Goal: Find specific page/section: Find specific page/section

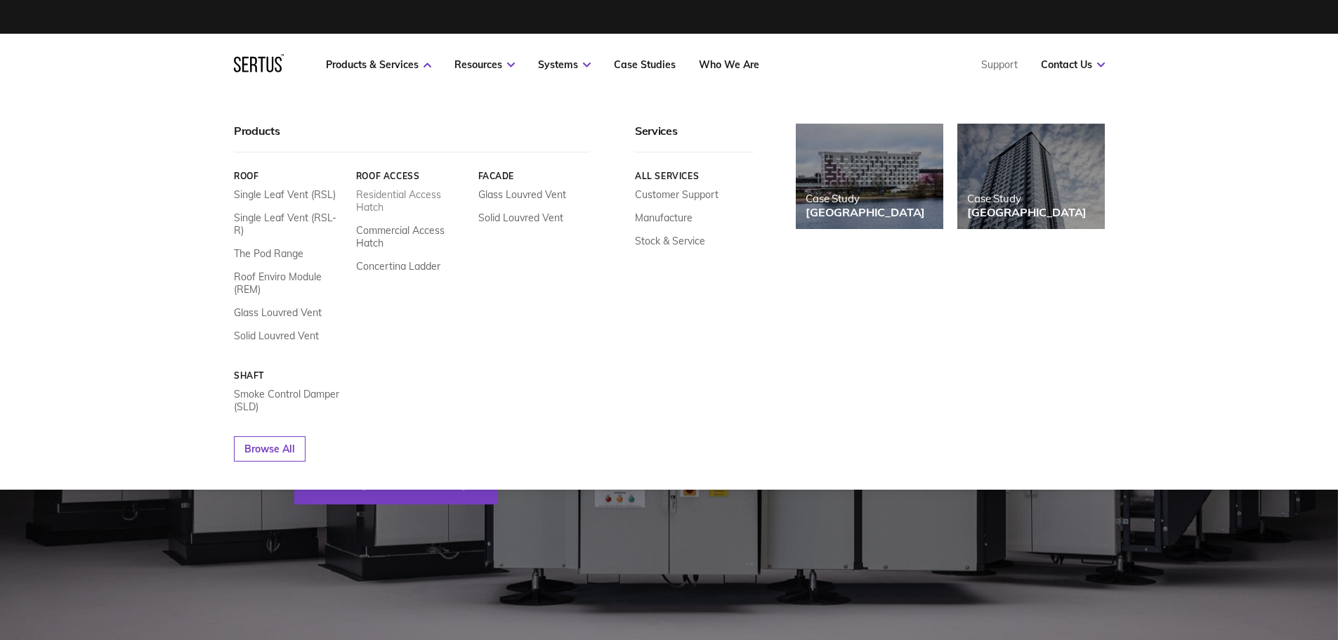
click at [387, 199] on link "Residential Access Hatch" at bounding box center [411, 200] width 112 height 25
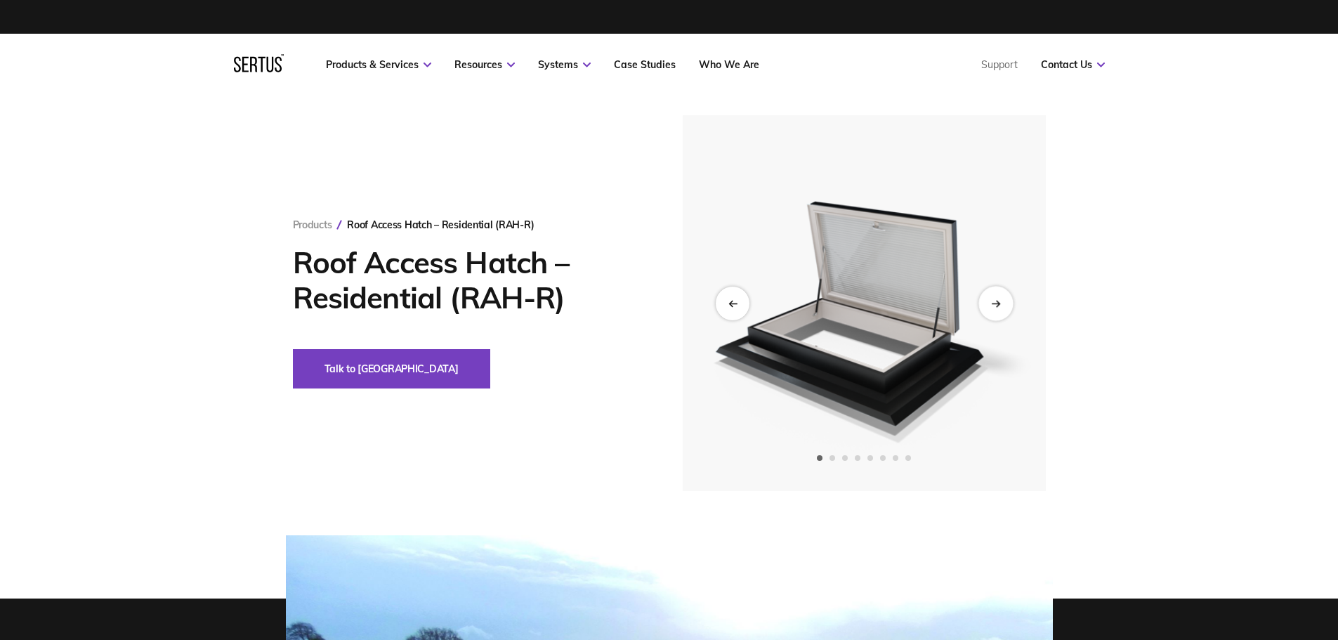
click at [998, 297] on div "Next slide" at bounding box center [995, 303] width 34 height 34
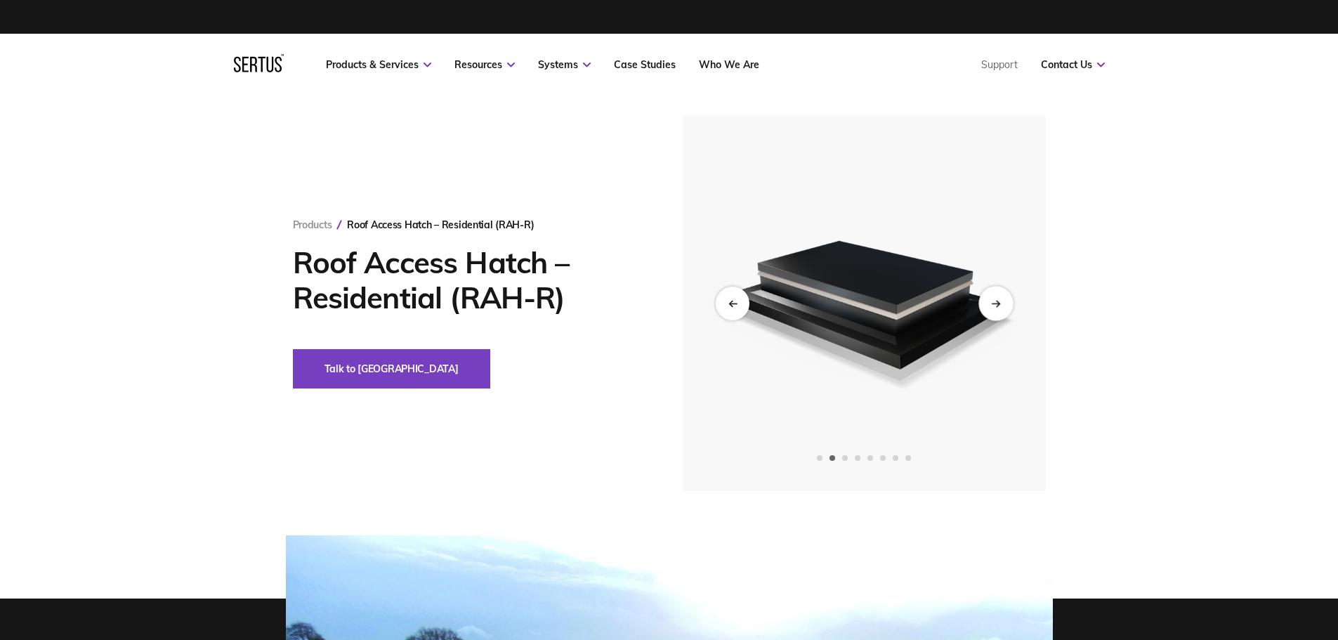
click at [992, 301] on icon "Next slide" at bounding box center [995, 303] width 9 height 8
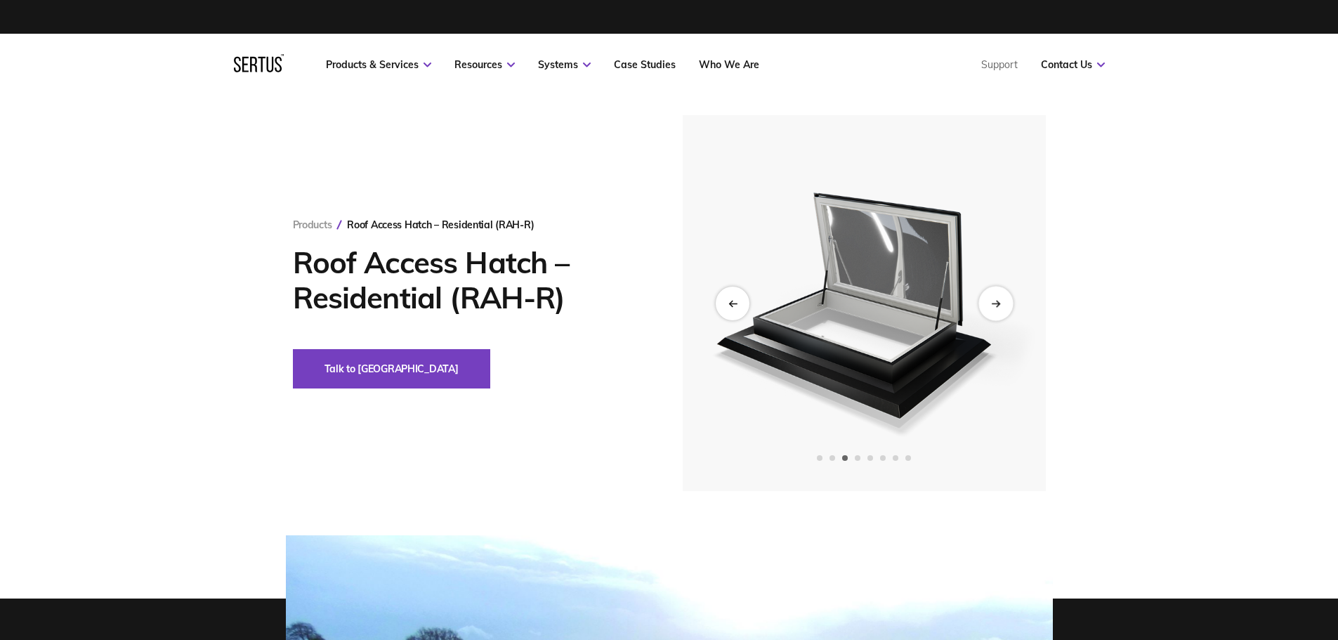
click at [992, 301] on icon "Next slide" at bounding box center [995, 303] width 9 height 8
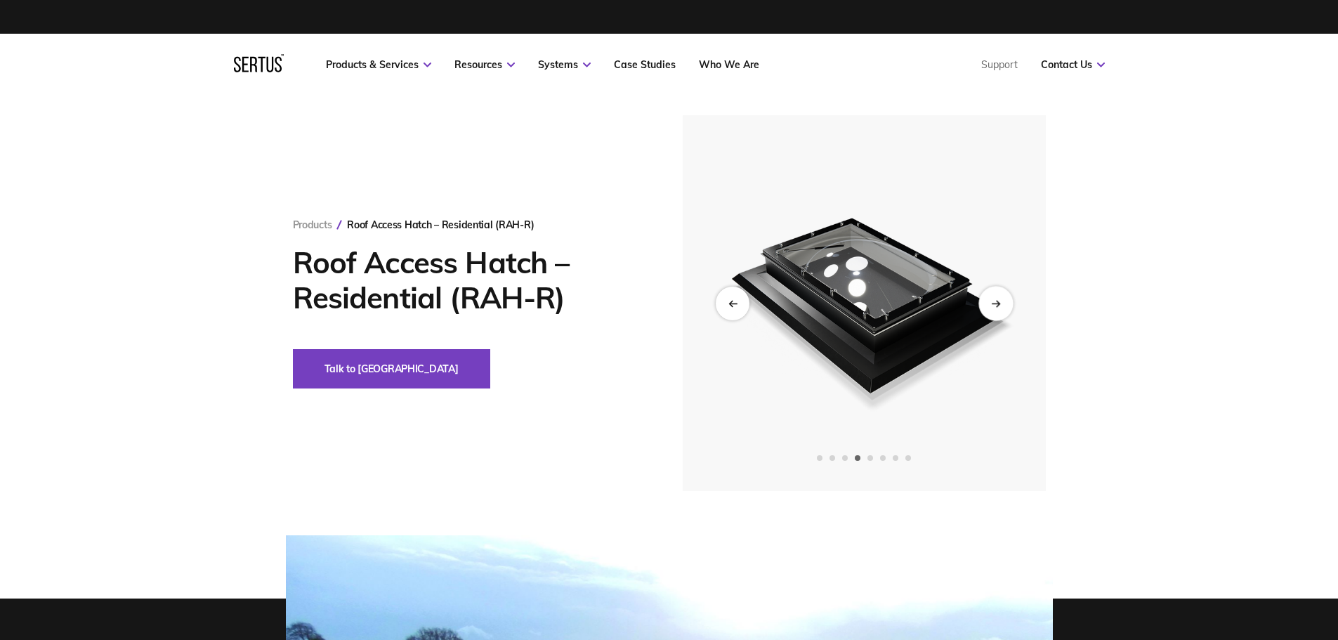
click at [992, 301] on icon "Next slide" at bounding box center [995, 303] width 9 height 8
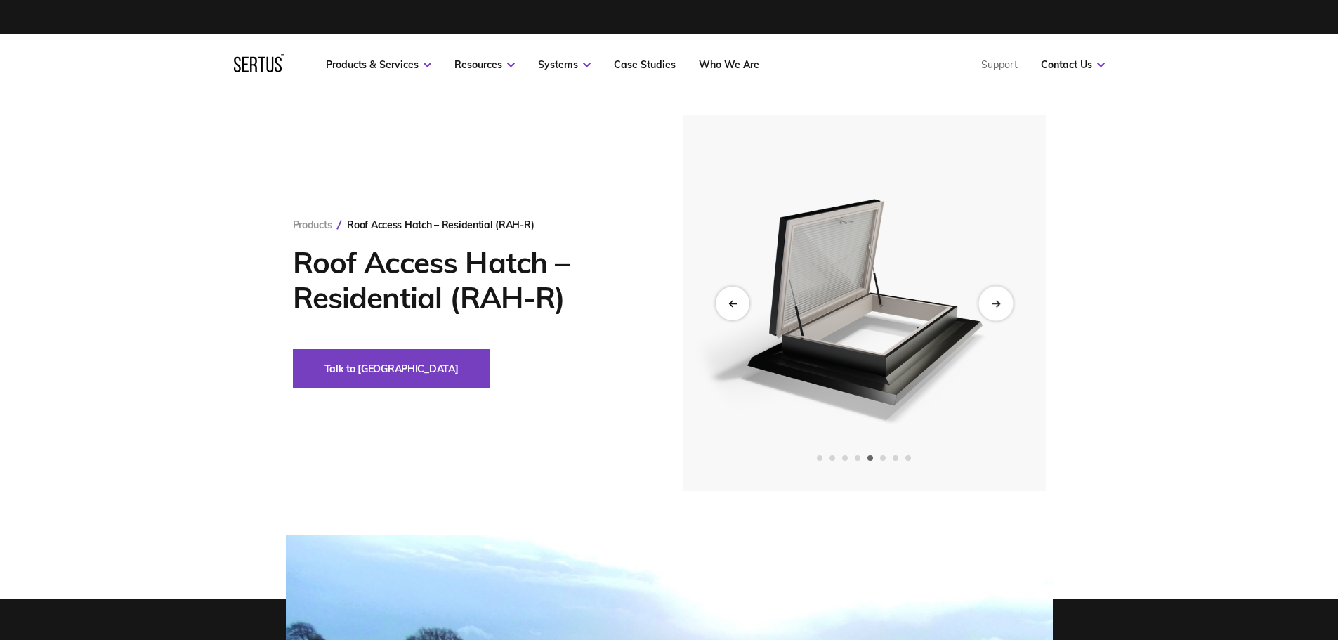
click at [992, 301] on icon "Next slide" at bounding box center [995, 303] width 9 height 8
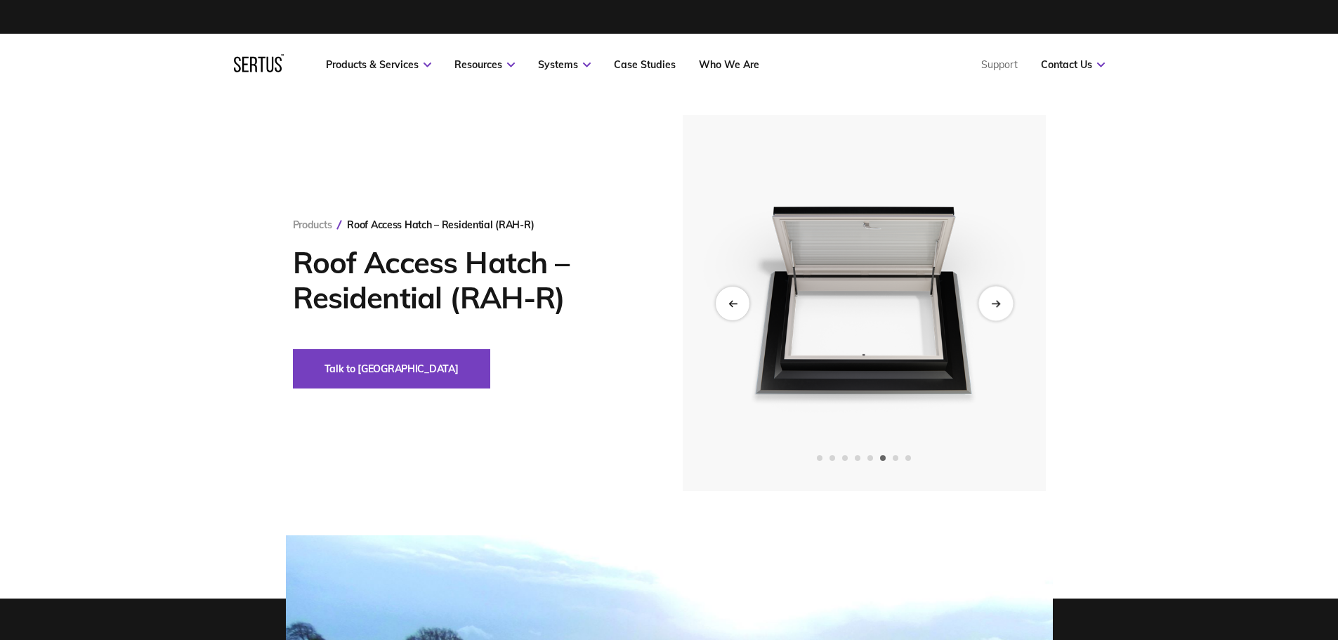
click at [992, 301] on icon "Next slide" at bounding box center [995, 303] width 9 height 8
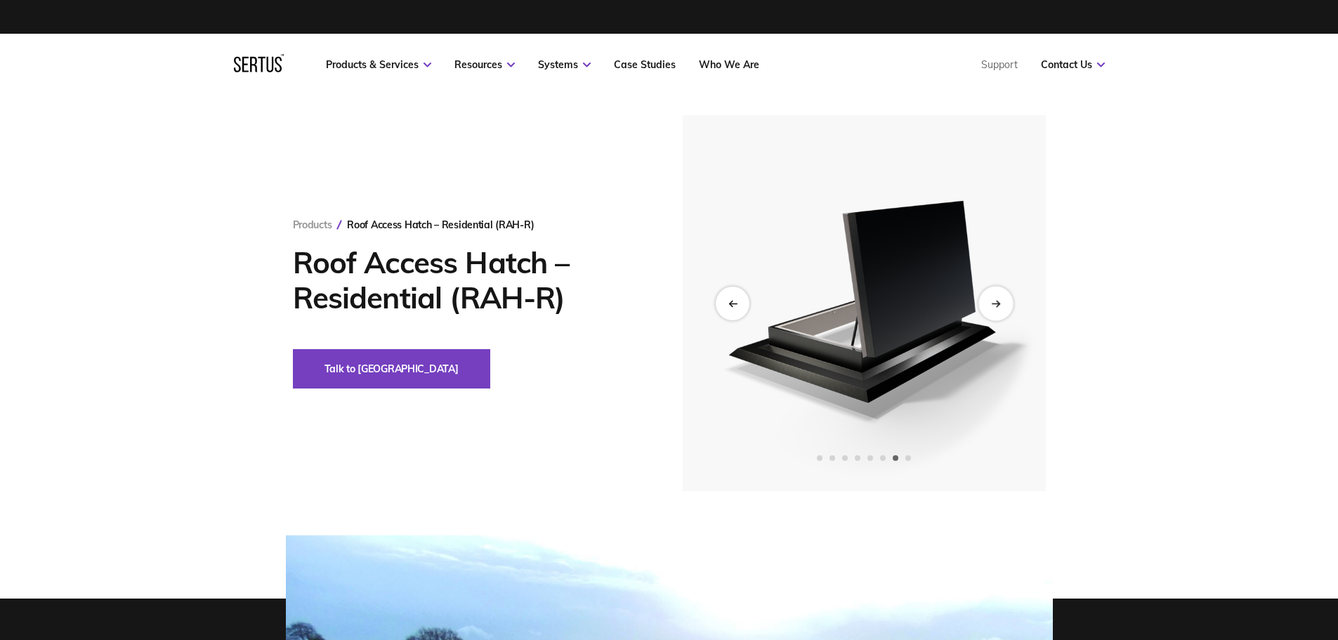
click at [992, 301] on icon "Next slide" at bounding box center [995, 303] width 9 height 8
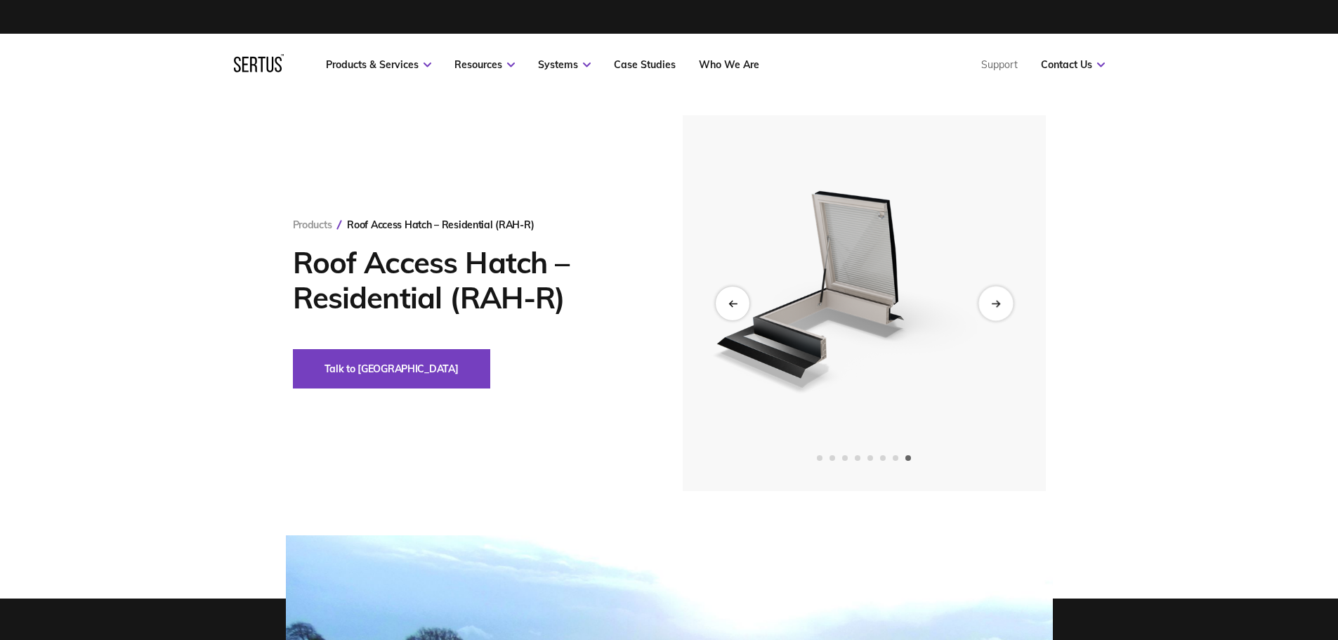
click at [992, 301] on icon "Next slide" at bounding box center [995, 303] width 9 height 8
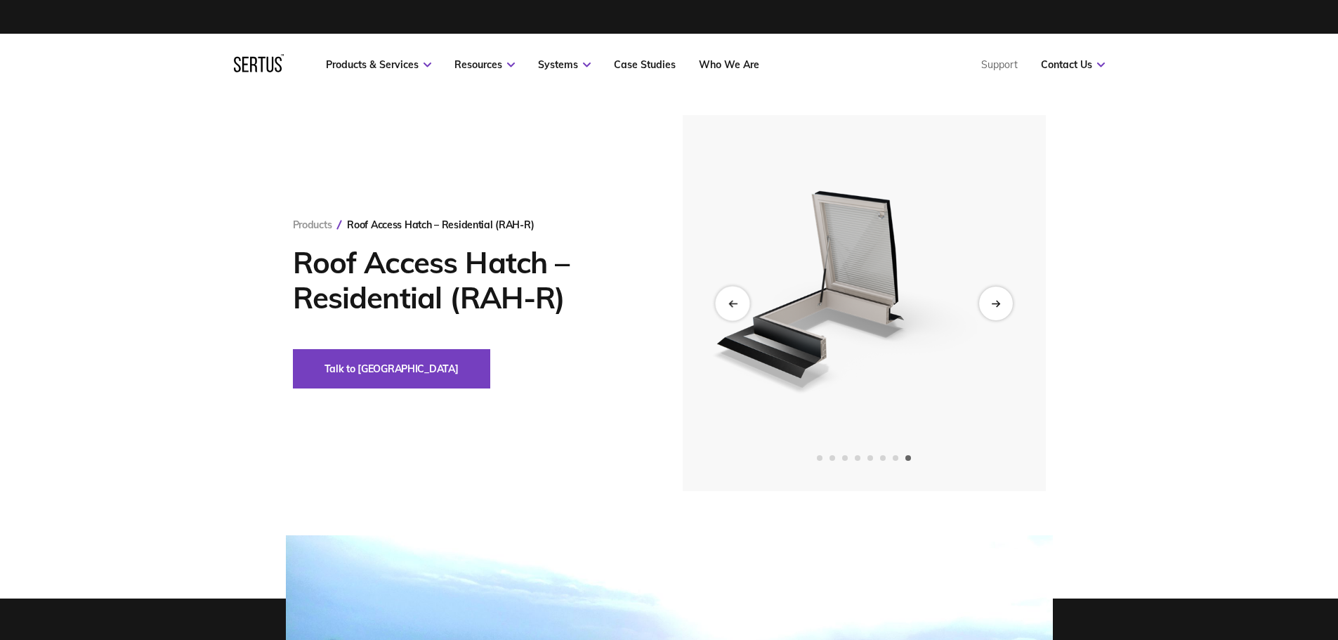
click at [734, 296] on div "Previous slide" at bounding box center [732, 303] width 34 height 34
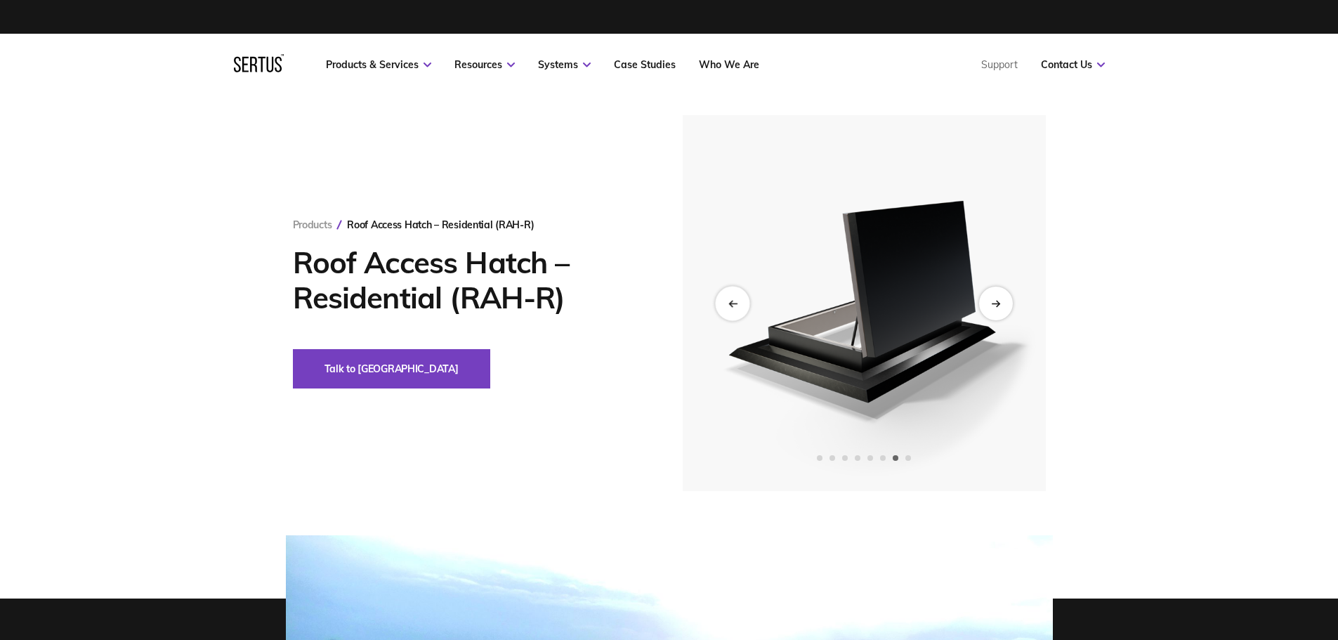
click at [734, 296] on div "Previous slide" at bounding box center [732, 303] width 34 height 34
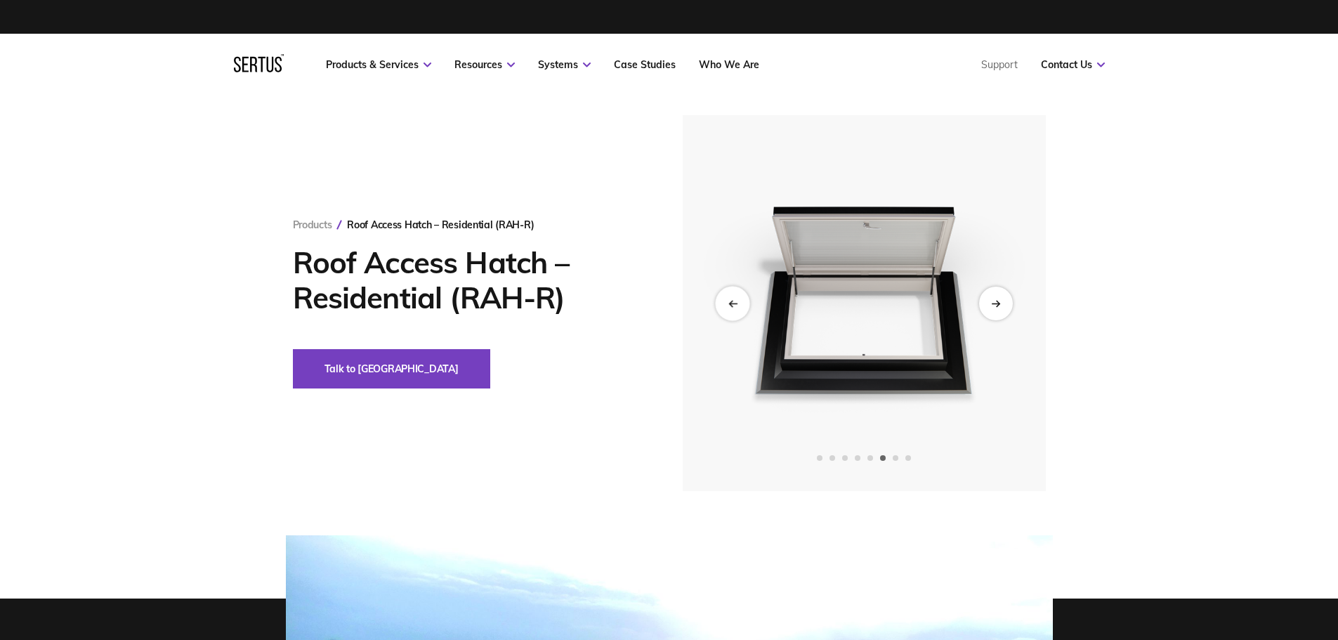
click at [734, 296] on div "Previous slide" at bounding box center [732, 303] width 34 height 34
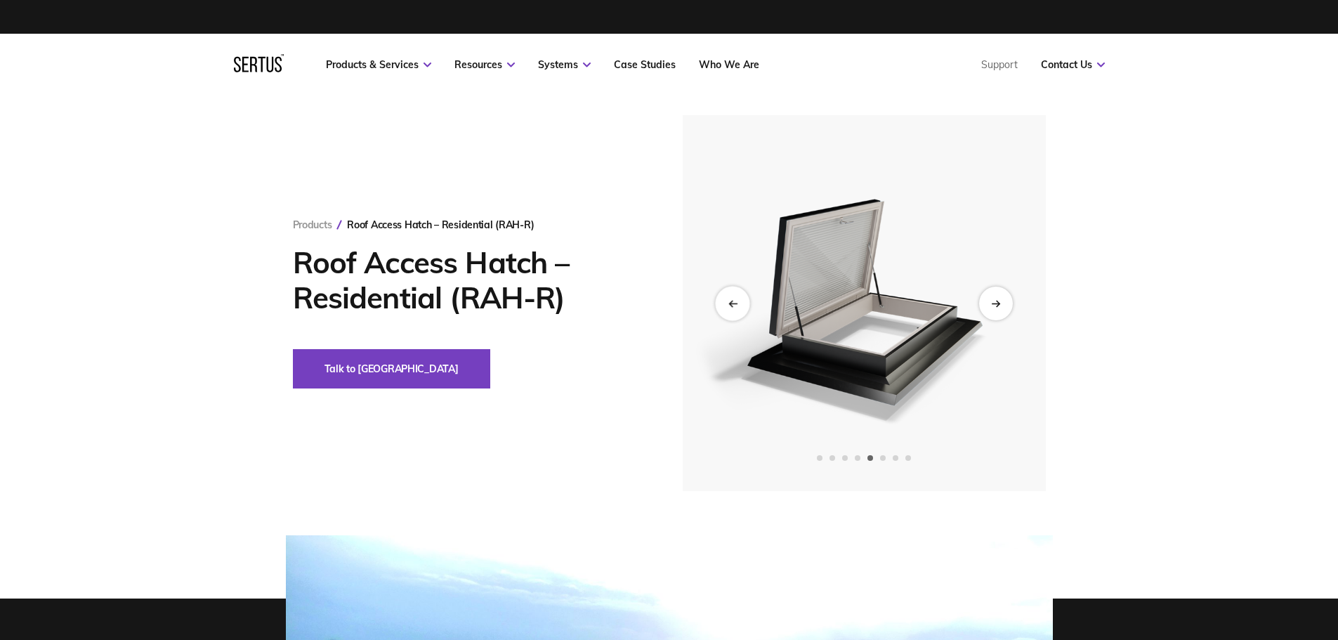
click at [734, 296] on div "Previous slide" at bounding box center [732, 303] width 34 height 34
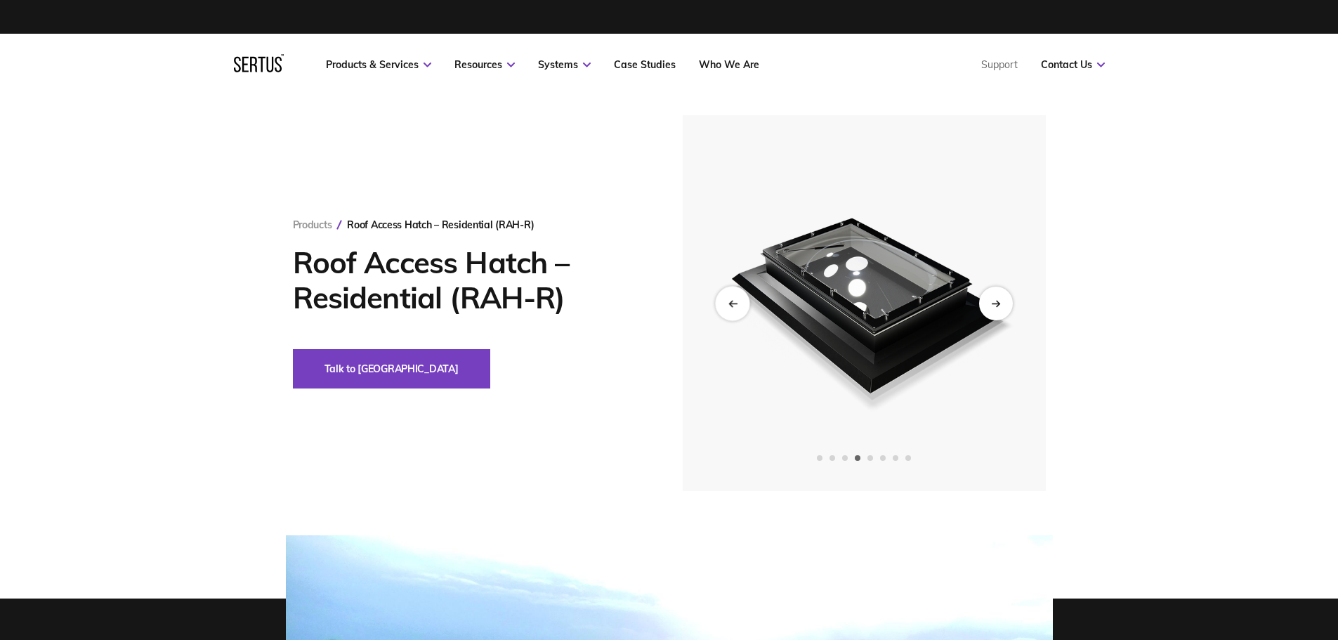
click at [734, 296] on div "Previous slide" at bounding box center [732, 303] width 34 height 34
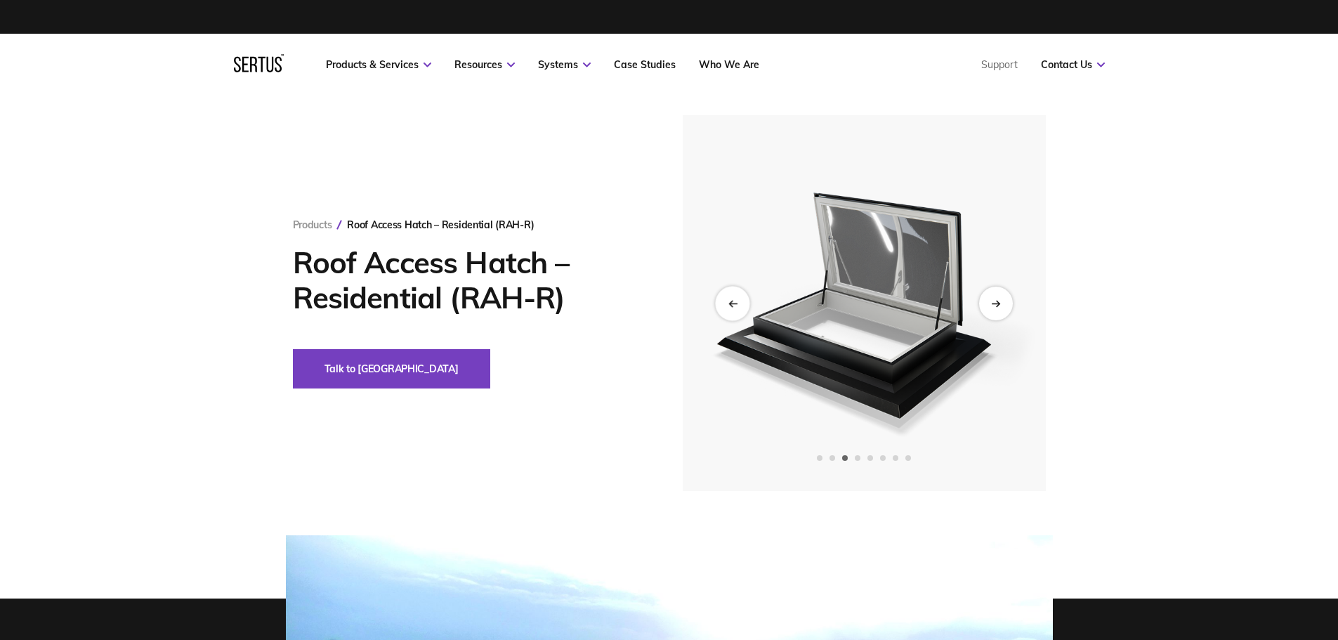
click at [733, 296] on div "Previous slide" at bounding box center [732, 303] width 34 height 34
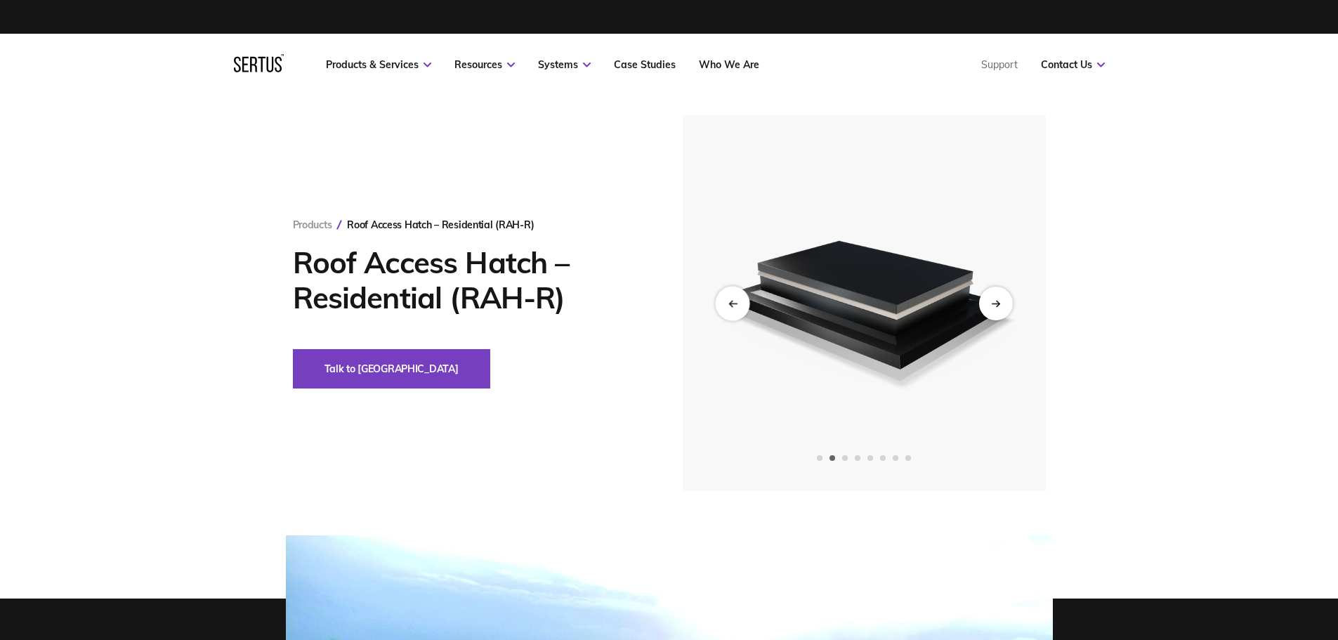
click at [733, 296] on div "Previous slide" at bounding box center [732, 303] width 34 height 34
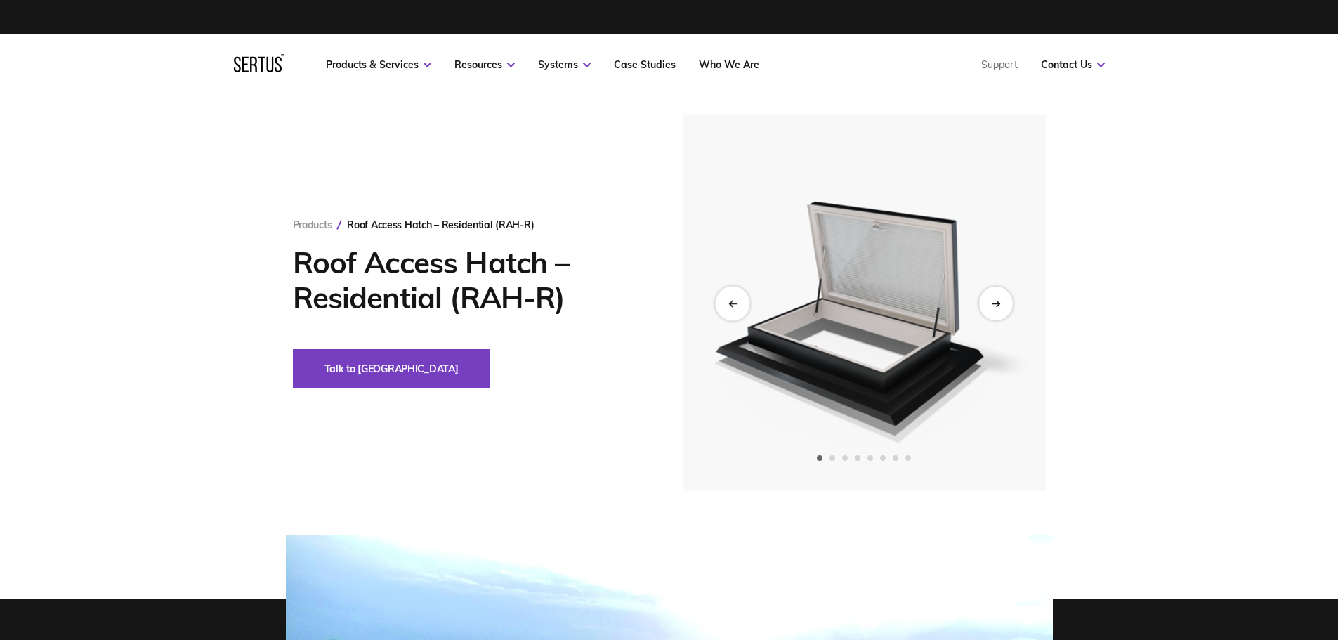
click at [733, 296] on div "Previous slide" at bounding box center [732, 303] width 34 height 34
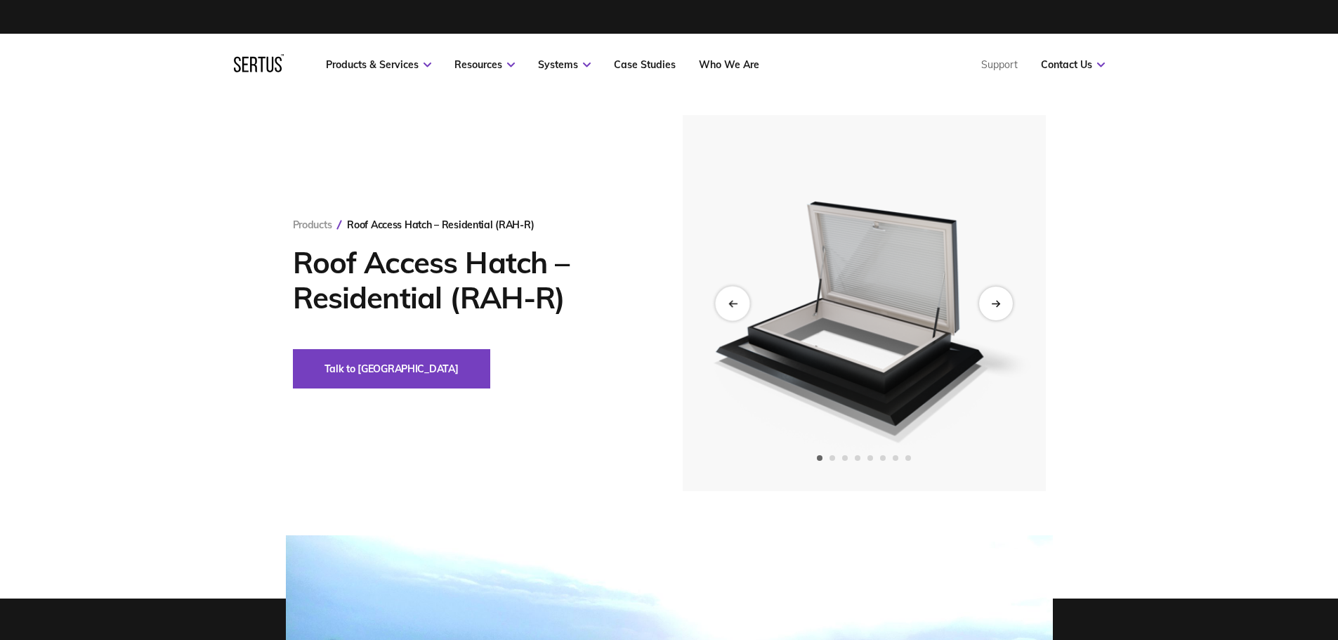
click at [733, 295] on div "Previous slide" at bounding box center [732, 303] width 34 height 34
click at [734, 294] on div "Previous slide" at bounding box center [732, 303] width 34 height 34
